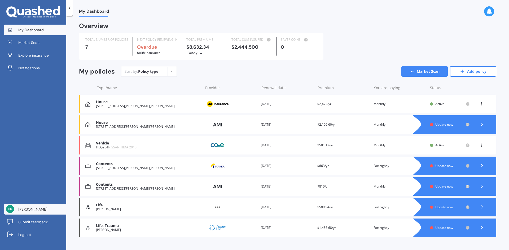
click at [29, 210] on span "[PERSON_NAME]" at bounding box center [32, 209] width 29 height 5
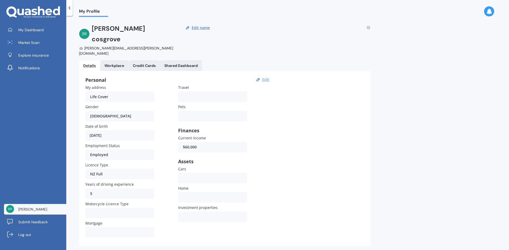
click at [264, 77] on button "Edit" at bounding box center [266, 79] width 10 height 5
select select "17"
select select "12"
select select "1981"
click at [135, 46] on div "[PERSON_NAME][EMAIL_ADDRESS][PERSON_NAME][DOMAIN_NAME]" at bounding box center [127, 51] width 96 height 11
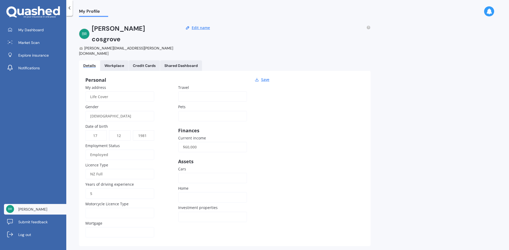
click at [143, 46] on div "[PERSON_NAME][EMAIL_ADDRESS][PERSON_NAME][DOMAIN_NAME]" at bounding box center [127, 51] width 96 height 11
click at [197, 27] on button "Edit name" at bounding box center [200, 27] width 21 height 5
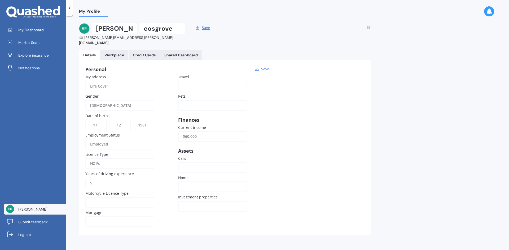
click at [142, 37] on div "[PERSON_NAME][EMAIL_ADDRESS][PERSON_NAME][DOMAIN_NAME]" at bounding box center [132, 40] width 106 height 11
drag, startPoint x: 144, startPoint y: 37, endPoint x: 115, endPoint y: 40, distance: 29.8
click at [116, 40] on div "[PERSON_NAME] [PERSON_NAME][EMAIL_ADDRESS][PERSON_NAME][DOMAIN_NAME] Save Detai…" at bounding box center [225, 132] width 292 height 219
click at [120, 53] on div "Workplace" at bounding box center [114, 55] width 20 height 5
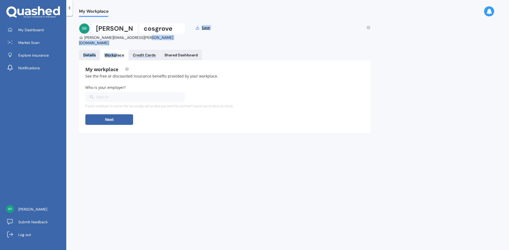
click at [140, 53] on div "Credit Cards" at bounding box center [144, 55] width 23 height 5
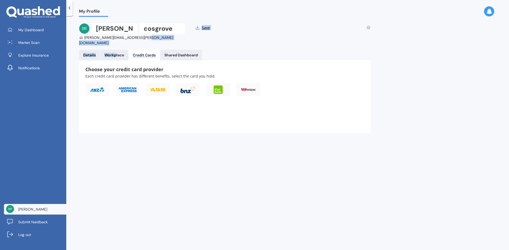
click at [181, 50] on Dashboard "Shared Dashboard" at bounding box center [181, 55] width 42 height 11
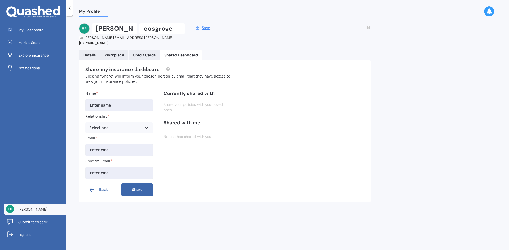
click at [121, 149] on input "Email" at bounding box center [119, 150] width 68 height 12
type input "[EMAIL_ADDRESS][DOMAIN_NAME]"
click at [101, 168] on input "Confirm Email" at bounding box center [119, 173] width 68 height 12
type input "[EMAIL_ADDRESS][DOMAIN_NAME]"
click at [135, 184] on button "Share" at bounding box center [137, 190] width 32 height 13
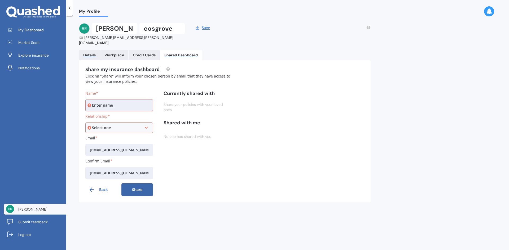
click at [91, 53] on div "Details" at bounding box center [89, 55] width 12 height 5
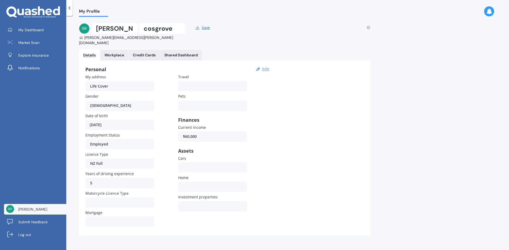
click at [265, 67] on button "Edit" at bounding box center [266, 69] width 10 height 5
select select "17"
select select "12"
select select "1981"
click at [85, 29] on img at bounding box center [84, 28] width 11 height 11
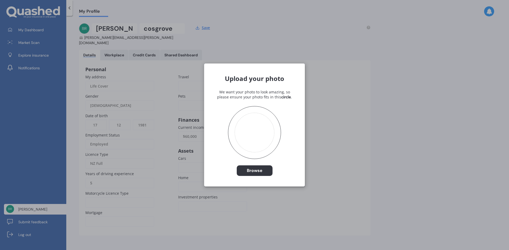
click at [368, 87] on div "Upload your photo We want your photo to look amazing, so please ensure your pho…" at bounding box center [254, 125] width 509 height 250
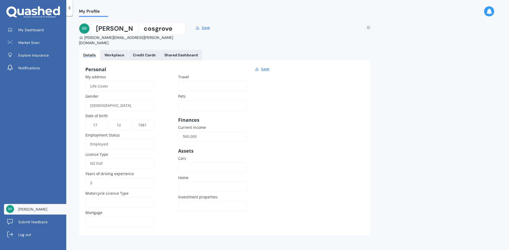
click at [196, 135] on input "$60,000" at bounding box center [212, 136] width 69 height 11
drag, startPoint x: 201, startPoint y: 133, endPoint x: 174, endPoint y: 133, distance: 27.3
click at [174, 133] on div "My address Life Cover Gender [DEMOGRAPHIC_DATA] [DEMOGRAPHIC_DATA] [DEMOGRAPHIC…" at bounding box center [178, 151] width 186 height 155
click at [282, 210] on div "Personal Save My address Life Cover Gender [DEMOGRAPHIC_DATA] [DEMOGRAPHIC_DATA…" at bounding box center [225, 147] width 292 height 175
click at [118, 54] on link "Workplace" at bounding box center [114, 55] width 28 height 11
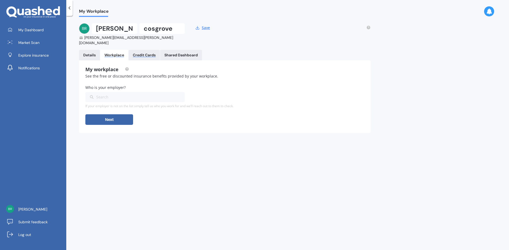
click at [136, 53] on div "Credit Cards" at bounding box center [144, 55] width 23 height 5
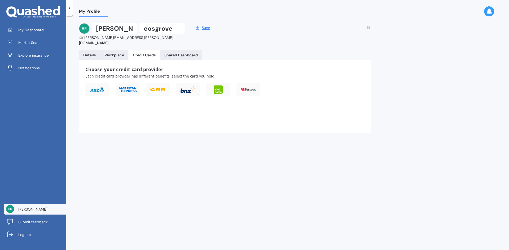
click at [181, 53] on div "Shared Dashboard" at bounding box center [180, 55] width 33 height 5
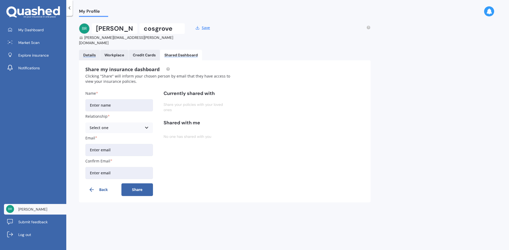
click at [90, 53] on div "Details" at bounding box center [89, 55] width 12 height 5
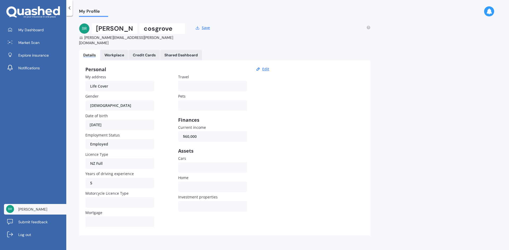
click at [177, 130] on div "My address Life Cover Gender [DEMOGRAPHIC_DATA] [DEMOGRAPHIC_DATA] [DEMOGRAPHIC…" at bounding box center [178, 151] width 186 height 155
click at [269, 67] on button "Edit" at bounding box center [266, 69] width 10 height 5
select select "17"
select select "12"
select select "1981"
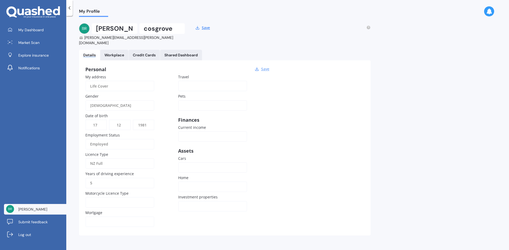
click at [265, 67] on button "Save" at bounding box center [264, 69] width 11 height 5
click at [109, 37] on div "[PERSON_NAME][EMAIL_ADDRESS][PERSON_NAME][DOMAIN_NAME]" at bounding box center [132, 40] width 106 height 11
drag, startPoint x: 143, startPoint y: 37, endPoint x: 116, endPoint y: 38, distance: 27.0
click at [116, 38] on div "[PERSON_NAME][EMAIL_ADDRESS][PERSON_NAME][DOMAIN_NAME]" at bounding box center [132, 40] width 106 height 11
click at [198, 28] on polyline at bounding box center [198, 28] width 2 height 1
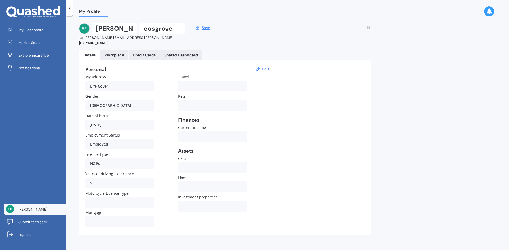
click at [82, 26] on img at bounding box center [84, 28] width 11 height 11
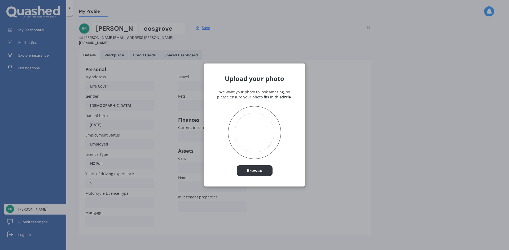
click at [401, 42] on div "Upload your photo We want your photo to look amazing, so please ensure your pho…" at bounding box center [254, 125] width 509 height 250
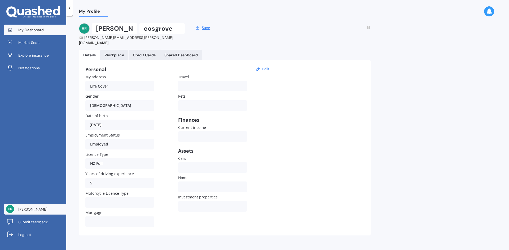
click at [40, 31] on span "My Dashboard" at bounding box center [30, 29] width 25 height 5
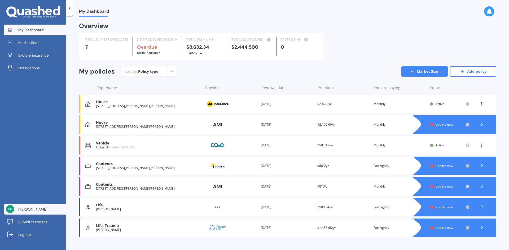
click at [33, 214] on link "[PERSON_NAME]" at bounding box center [35, 209] width 62 height 11
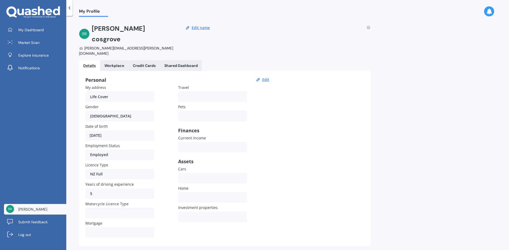
click at [101, 46] on div "[PERSON_NAME][EMAIL_ADDRESS][PERSON_NAME][DOMAIN_NAME]" at bounding box center [127, 51] width 96 height 11
click at [85, 29] on img at bounding box center [84, 34] width 11 height 11
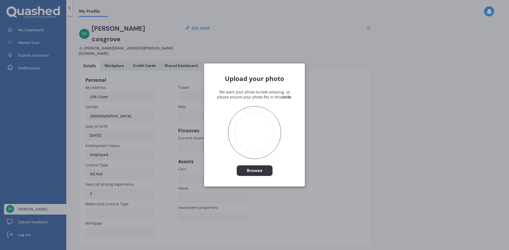
click at [170, 192] on div "Upload your photo We want your photo to look amazing, so please ensure your pho…" at bounding box center [254, 125] width 509 height 250
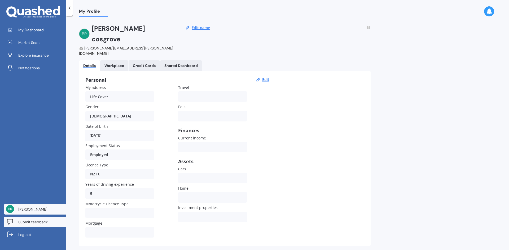
click at [38, 224] on span "Submit feedback" at bounding box center [32, 222] width 29 height 5
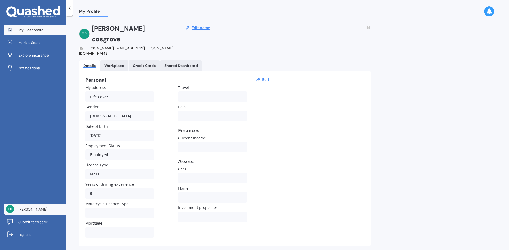
click at [36, 28] on span "My Dashboard" at bounding box center [30, 29] width 25 height 5
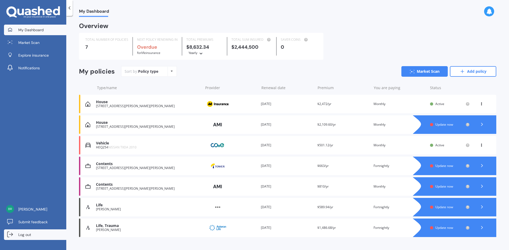
click at [35, 232] on link "Log out" at bounding box center [35, 235] width 62 height 11
